Goal: Information Seeking & Learning: Find specific page/section

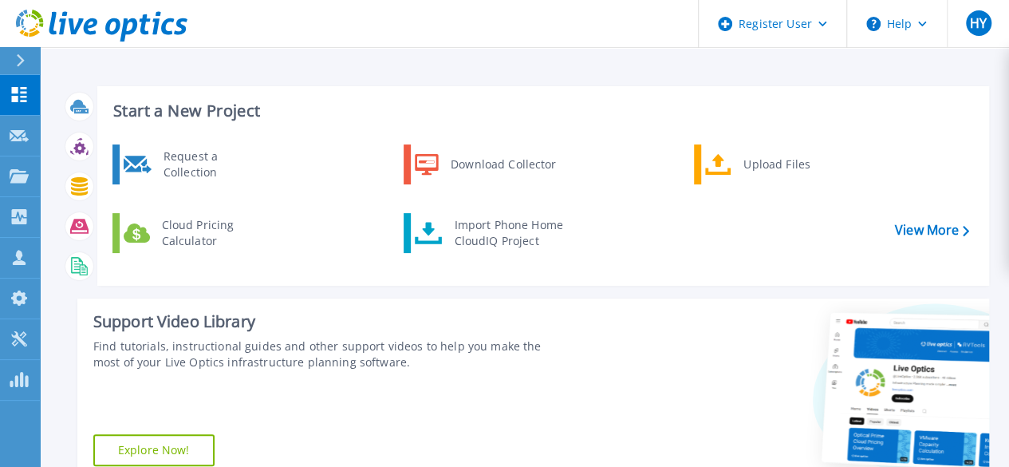
click at [259, 203] on div "Request a Collection Download Collector Upload Files Cloud Pricing Calculator I…" at bounding box center [541, 208] width 881 height 137
click at [26, 172] on icon at bounding box center [19, 176] width 19 height 14
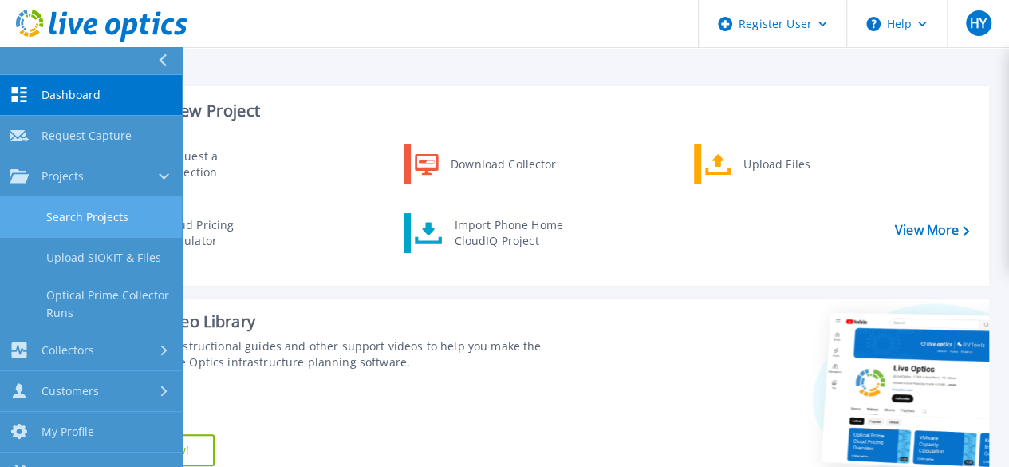
click at [69, 224] on link "Search Projects" at bounding box center [91, 217] width 182 height 41
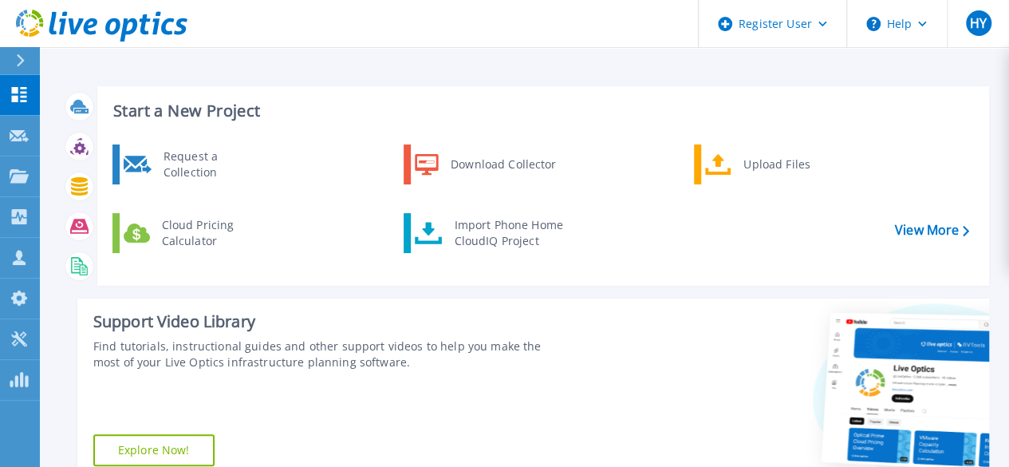
scroll to position [326, 0]
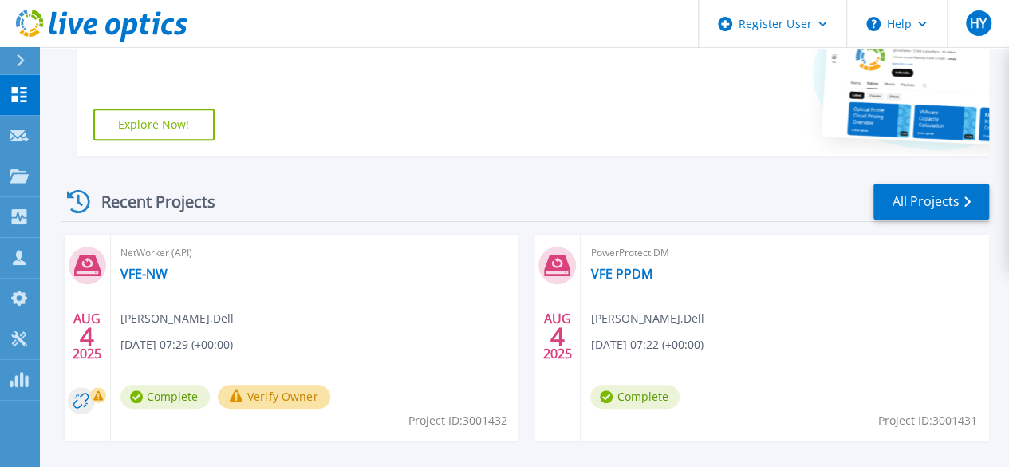
click at [26, 65] on div at bounding box center [27, 60] width 26 height 27
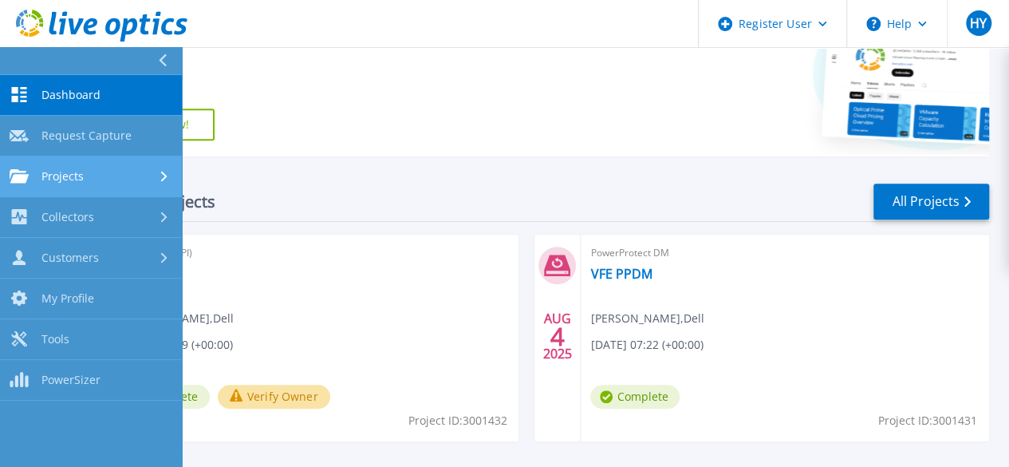
click at [97, 181] on div "Projects" at bounding box center [91, 176] width 163 height 14
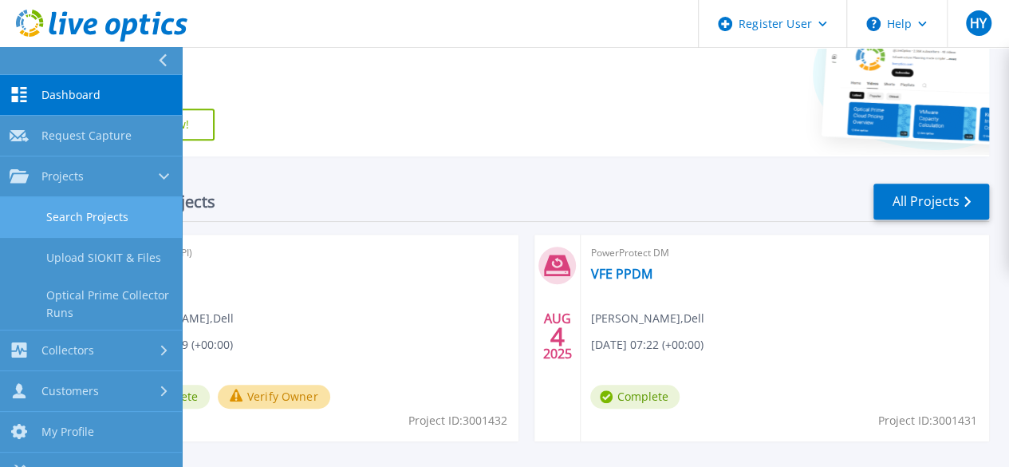
click at [87, 216] on link "Search Projects" at bounding box center [91, 217] width 182 height 41
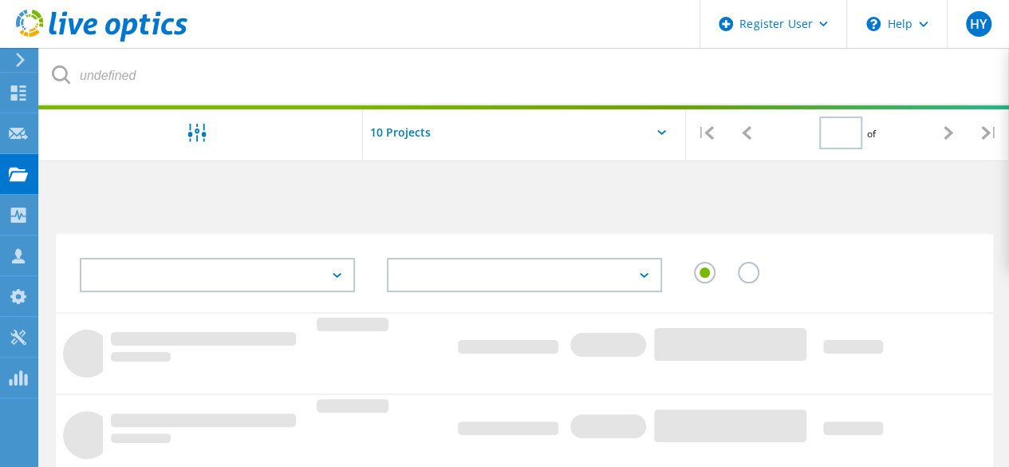
click at [483, 153] on input "text" at bounding box center [443, 133] width 160 height 56
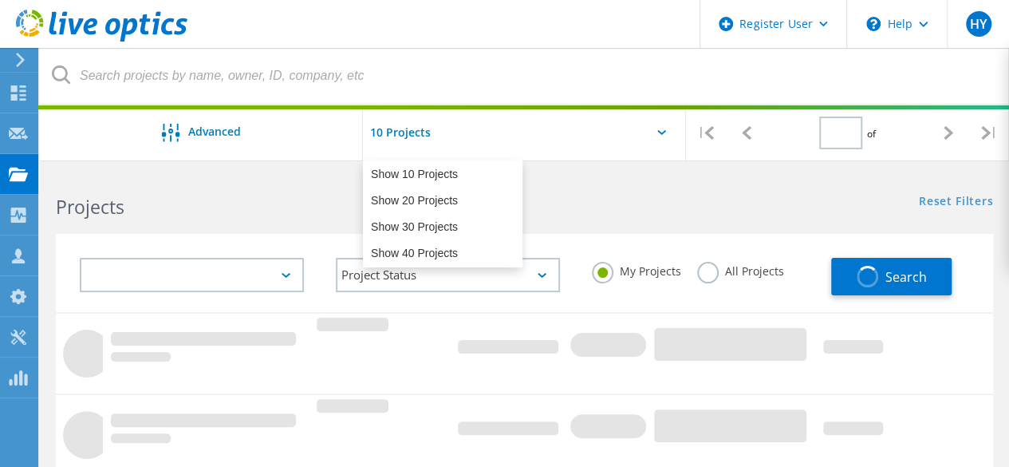
type input "1"
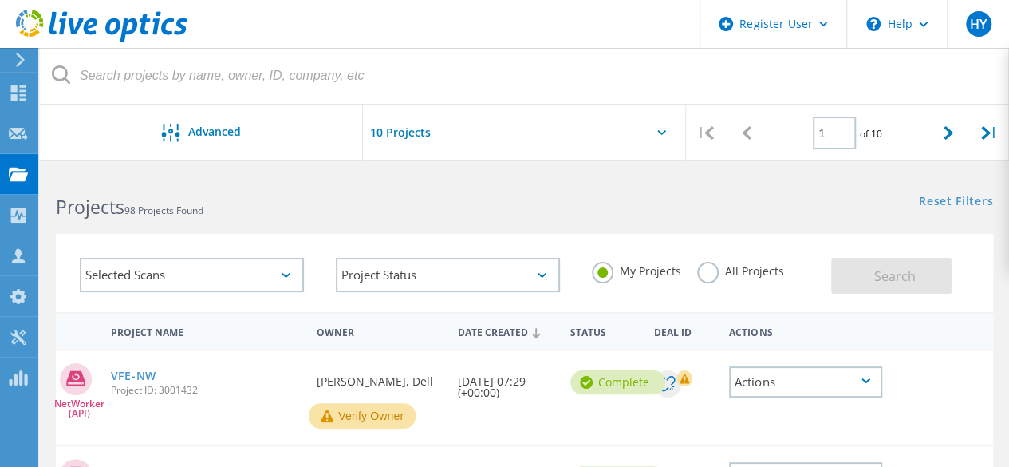
click at [618, 204] on div "Projects 98 Projects Found Reset Filters Show Filters" at bounding box center [525, 193] width 970 height 42
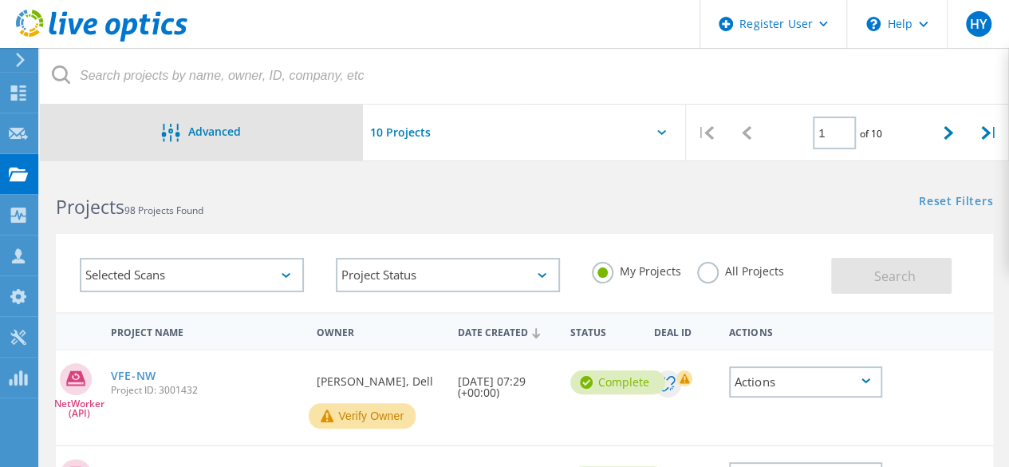
click at [228, 140] on div "Advanced" at bounding box center [201, 134] width 323 height 20
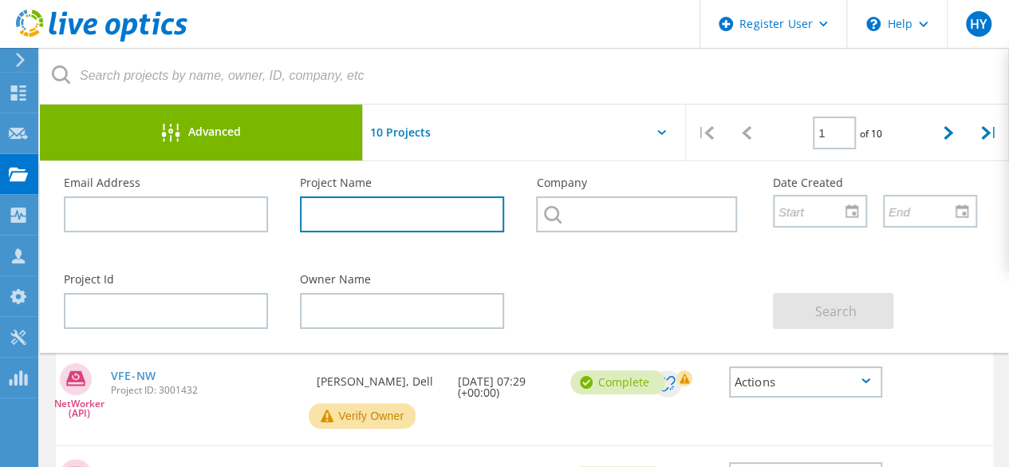
click at [362, 219] on input "text" at bounding box center [402, 214] width 204 height 36
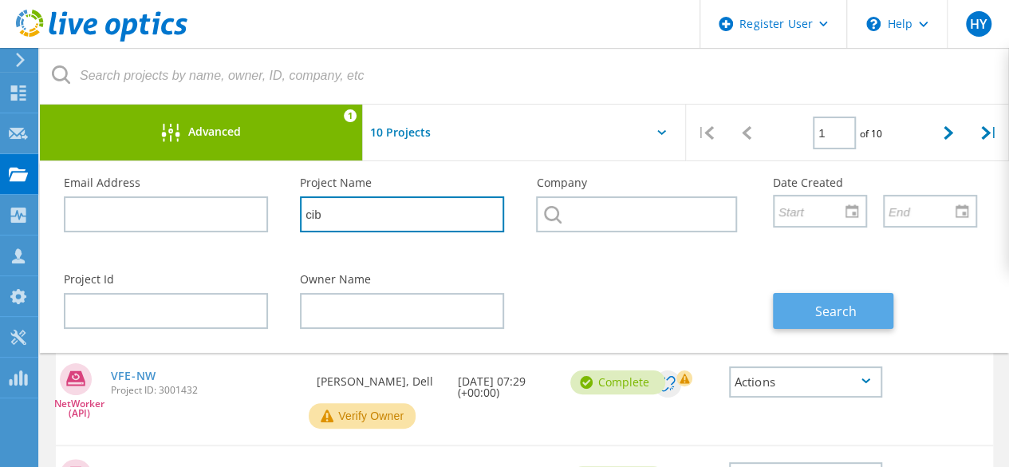
type input "cib"
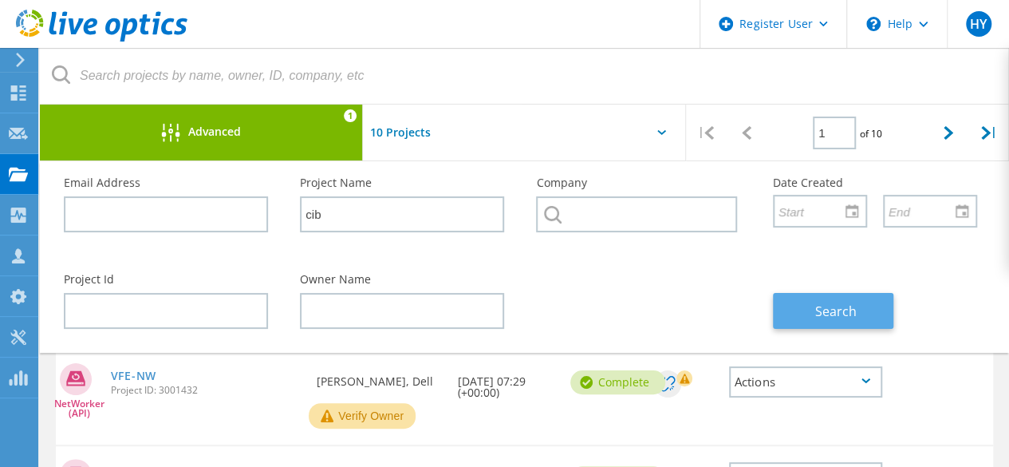
click at [832, 315] on span "Search" at bounding box center [836, 311] width 41 height 18
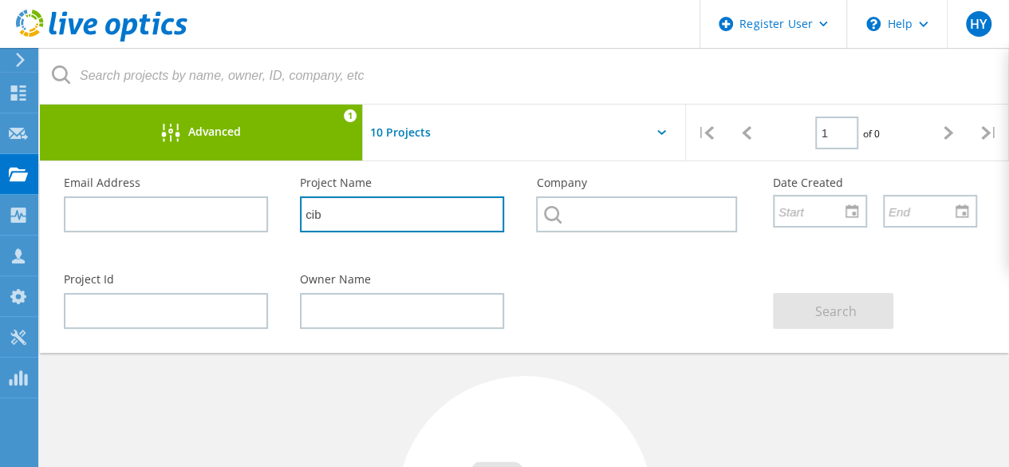
click at [393, 210] on input "cib" at bounding box center [402, 214] width 204 height 36
